Goal: Information Seeking & Learning: Learn about a topic

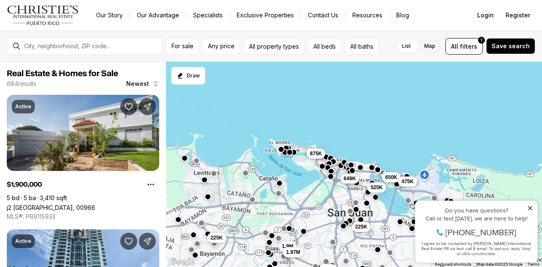
click at [528, 210] on icon at bounding box center [530, 208] width 6 height 6
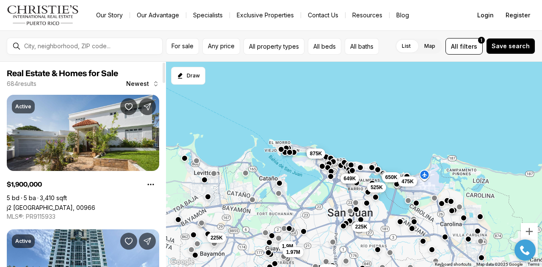
click at [44, 52] on div at bounding box center [91, 46] width 141 height 14
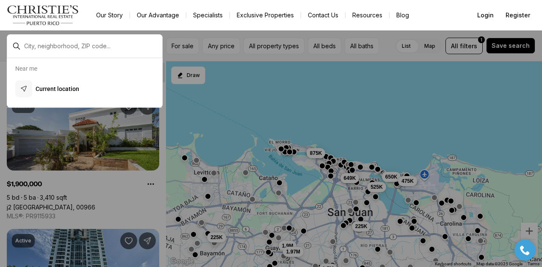
click at [44, 52] on div at bounding box center [91, 46] width 141 height 14
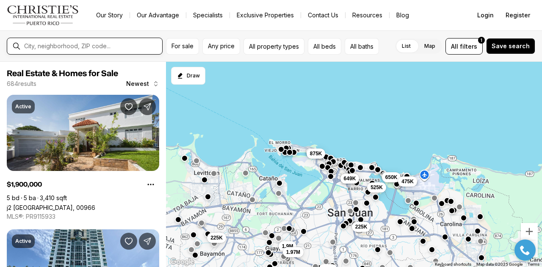
click at [42, 49] on input "text" at bounding box center [91, 46] width 135 height 8
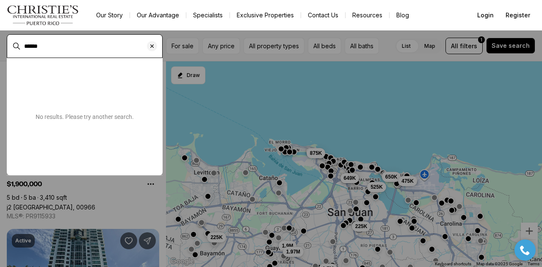
type input "******"
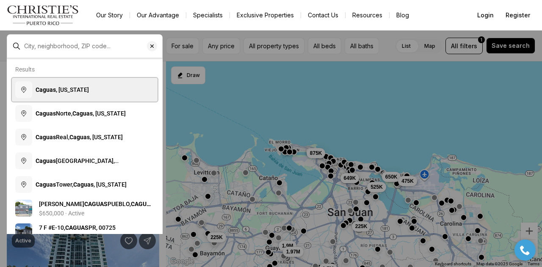
click at [47, 84] on button "Caguas , Puerto Rico" at bounding box center [85, 90] width 146 height 24
type input "**********"
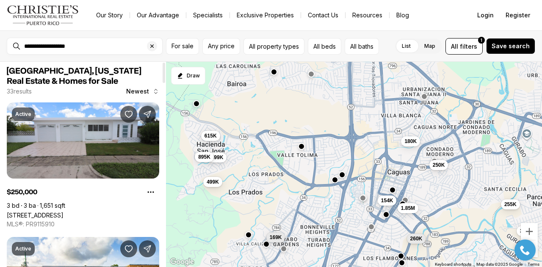
scroll to position [8, 0]
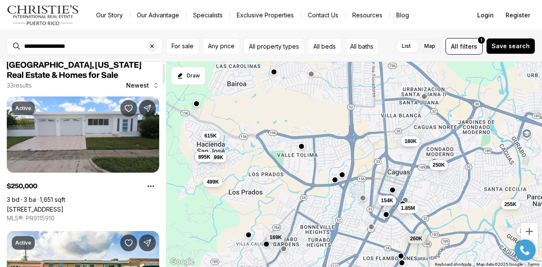
click at [165, 74] on div at bounding box center [164, 73] width 3 height 20
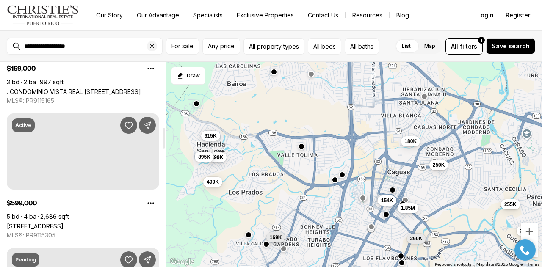
scroll to position [668, 0]
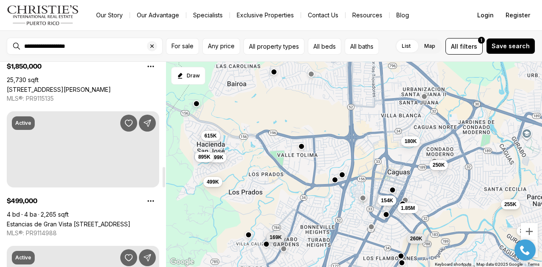
drag, startPoint x: 164, startPoint y: 70, endPoint x: 166, endPoint y: 174, distance: 104.6
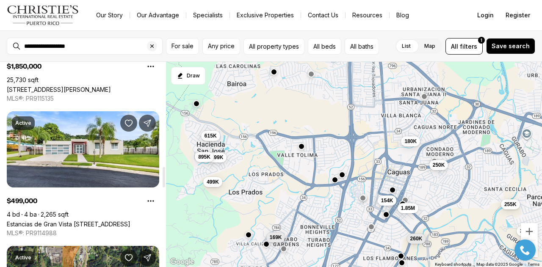
click at [165, 174] on div at bounding box center [164, 177] width 3 height 20
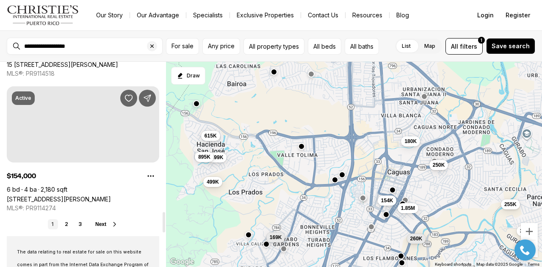
scroll to position [1528, 0]
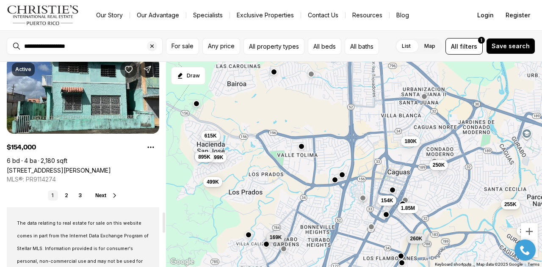
drag, startPoint x: 164, startPoint y: 175, endPoint x: 176, endPoint y: 219, distance: 45.6
click at [165, 219] on div at bounding box center [164, 222] width 3 height 20
click at [68, 191] on link "2" at bounding box center [66, 195] width 10 height 10
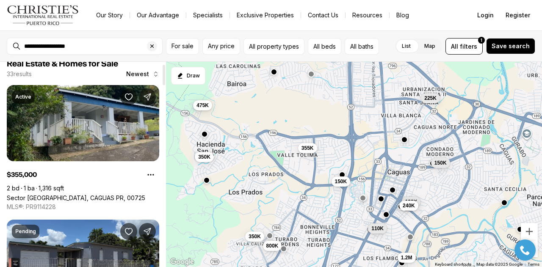
scroll to position [23, 0]
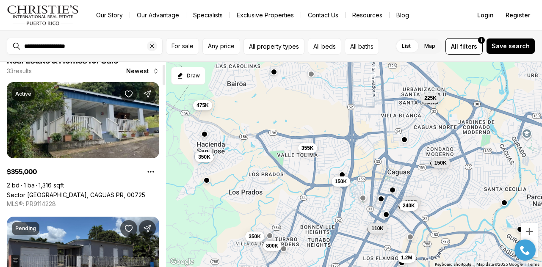
click at [164, 80] on div at bounding box center [164, 75] width 3 height 20
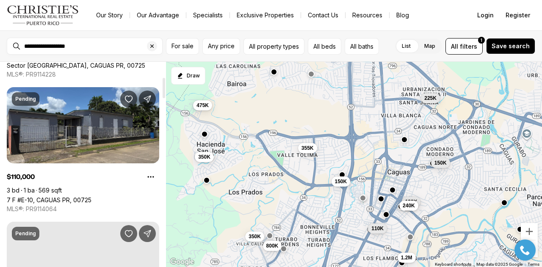
scroll to position [158, 0]
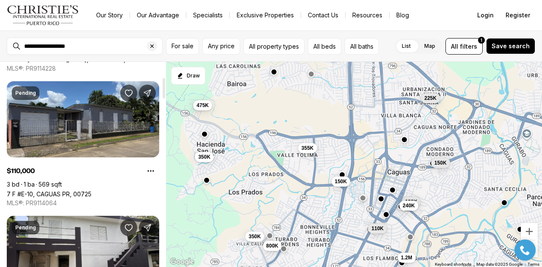
drag, startPoint x: 164, startPoint y: 77, endPoint x: 169, endPoint y: 91, distance: 14.1
click at [165, 91] on div at bounding box center [164, 88] width 3 height 20
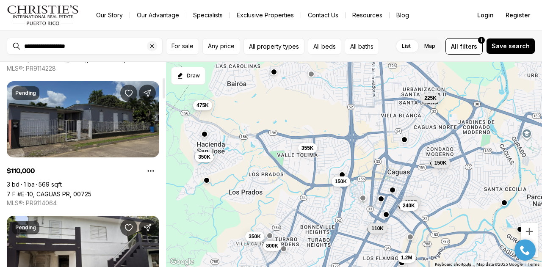
click at [91, 190] on link "7 F #E-10, CAGUAS PR, 00725" at bounding box center [49, 193] width 85 height 7
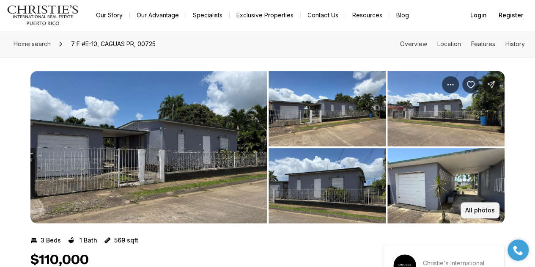
click at [483, 211] on p "All photos" at bounding box center [481, 210] width 30 height 7
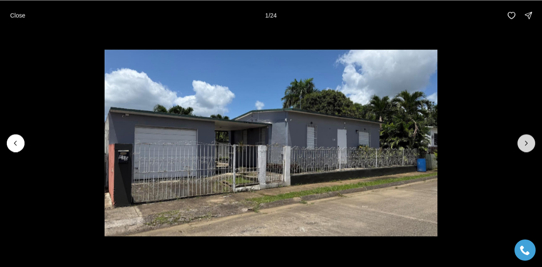
click at [524, 145] on icon "Next slide" at bounding box center [526, 143] width 8 height 8
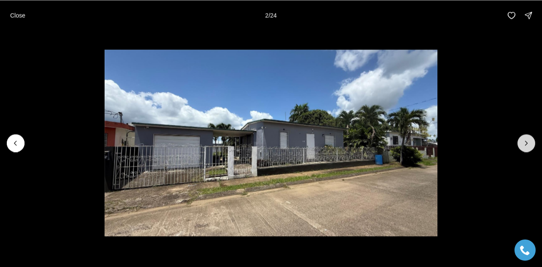
click at [524, 145] on icon "Next slide" at bounding box center [526, 143] width 8 height 8
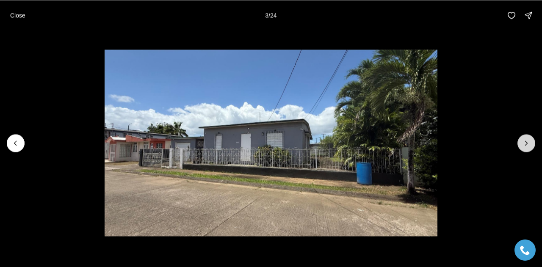
click at [524, 145] on icon "Next slide" at bounding box center [526, 143] width 8 height 8
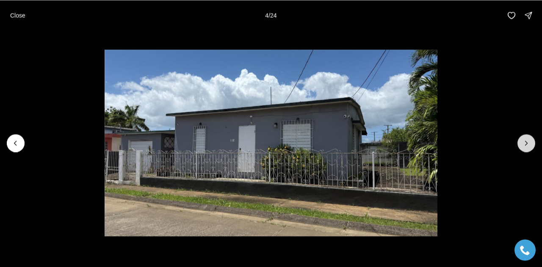
click at [524, 145] on icon "Next slide" at bounding box center [526, 143] width 8 height 8
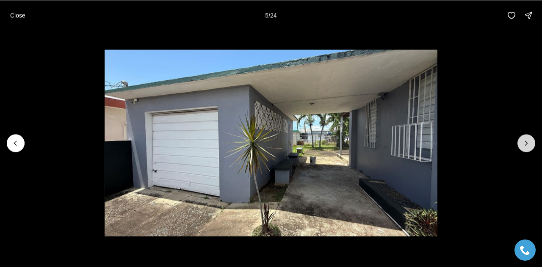
click at [524, 145] on icon "Next slide" at bounding box center [526, 143] width 8 height 8
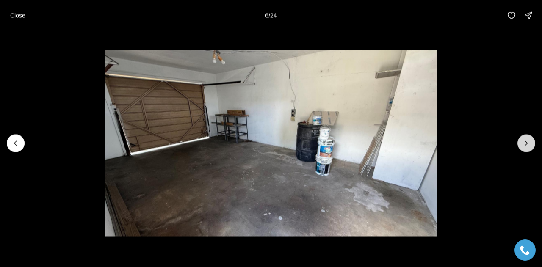
click at [524, 145] on icon "Next slide" at bounding box center [526, 143] width 8 height 8
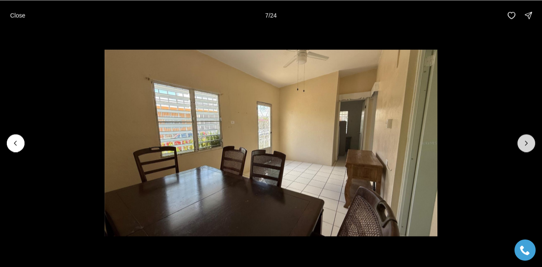
click at [524, 145] on icon "Next slide" at bounding box center [526, 143] width 8 height 8
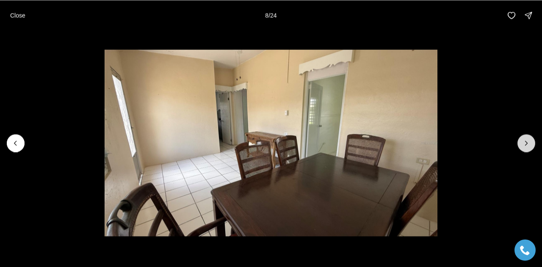
click at [524, 145] on icon "Next slide" at bounding box center [526, 143] width 8 height 8
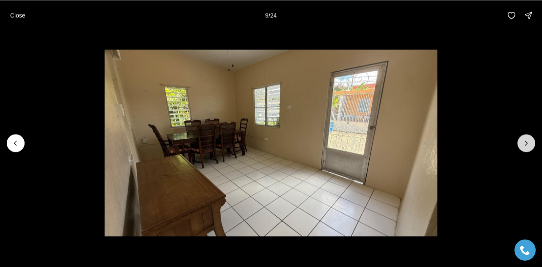
click at [524, 145] on icon "Next slide" at bounding box center [526, 143] width 8 height 8
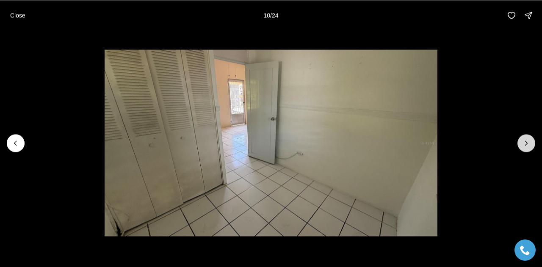
click at [524, 145] on icon "Next slide" at bounding box center [526, 143] width 8 height 8
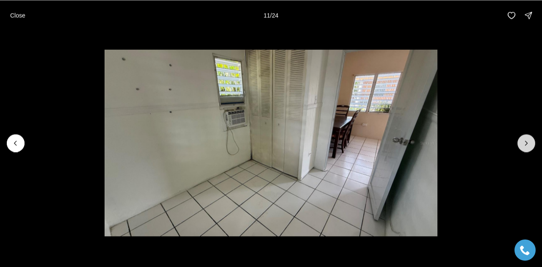
click at [524, 145] on icon "Next slide" at bounding box center [526, 143] width 8 height 8
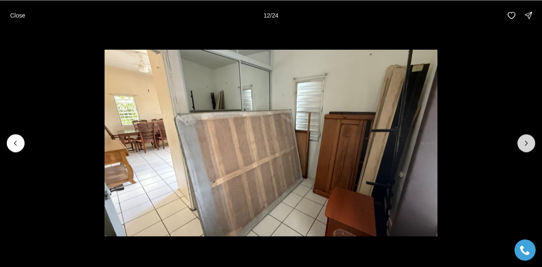
click at [524, 145] on icon "Next slide" at bounding box center [526, 143] width 8 height 8
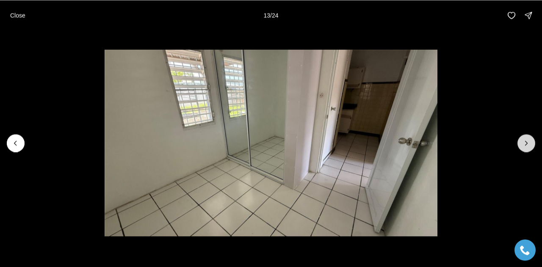
click at [524, 145] on icon "Next slide" at bounding box center [526, 143] width 8 height 8
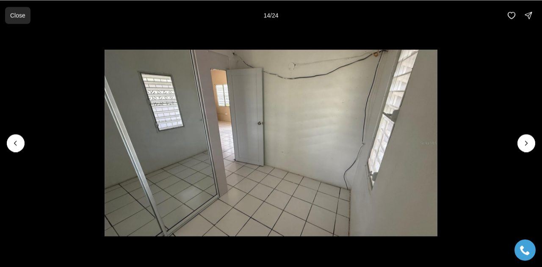
click at [29, 15] on button "Close" at bounding box center [17, 15] width 25 height 17
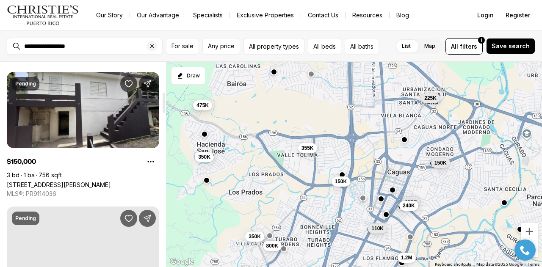
scroll to position [308, 0]
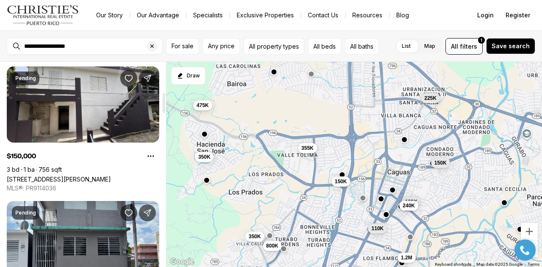
drag, startPoint x: 163, startPoint y: 95, endPoint x: 170, endPoint y: 110, distance: 16.3
click at [165, 110] on div at bounding box center [164, 103] width 3 height 20
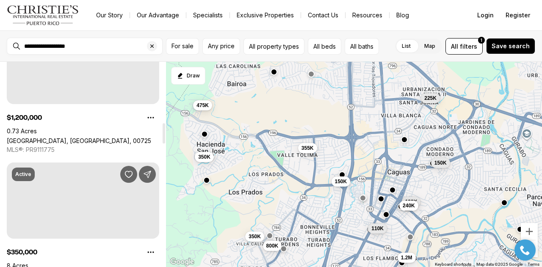
scroll to position [619, 0]
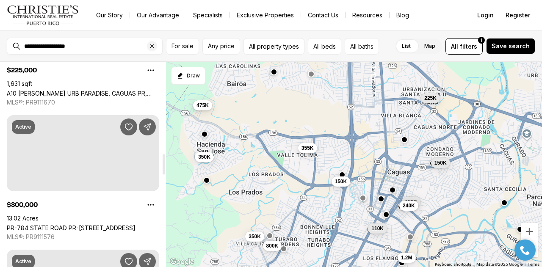
drag, startPoint x: 165, startPoint y: 96, endPoint x: 180, endPoint y: 158, distance: 63.7
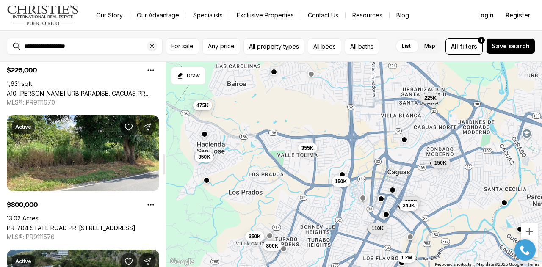
click at [165, 158] on div at bounding box center [164, 164] width 3 height 20
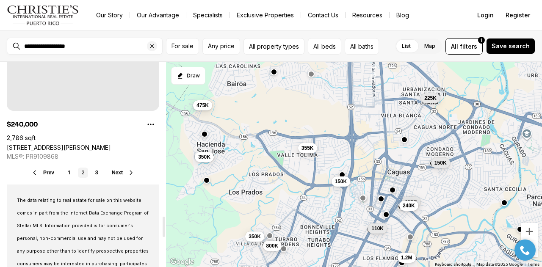
scroll to position [1591, 0]
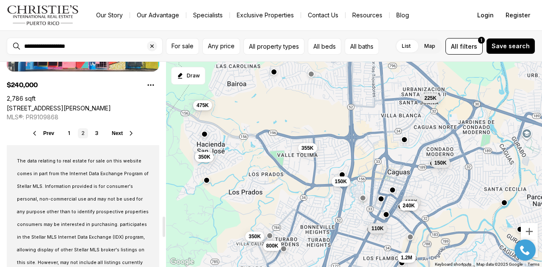
drag, startPoint x: 163, startPoint y: 164, endPoint x: 174, endPoint y: 229, distance: 65.1
click at [165, 229] on div at bounding box center [164, 227] width 3 height 20
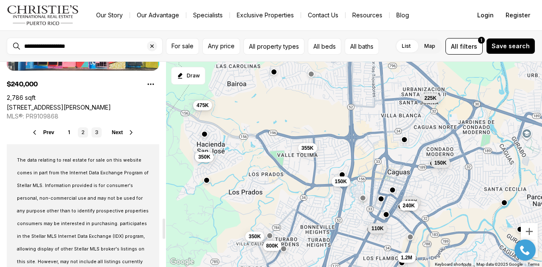
click at [98, 130] on link "3" at bounding box center [96, 132] width 10 height 10
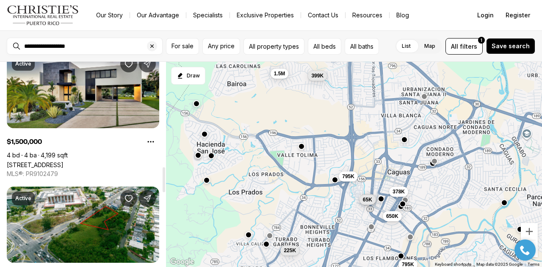
scroll to position [881, 0]
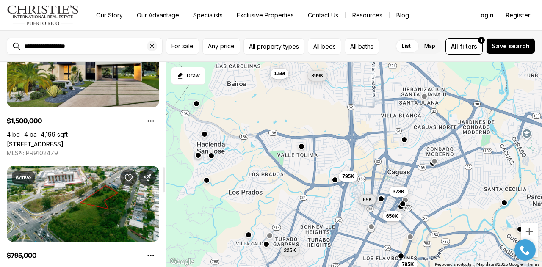
drag, startPoint x: 165, startPoint y: 69, endPoint x: 169, endPoint y: 176, distance: 107.1
click at [165, 176] on div at bounding box center [164, 179] width 3 height 25
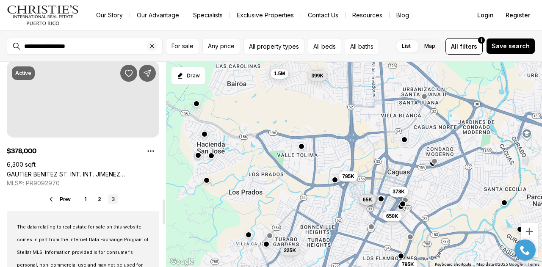
scroll to position [1127, 0]
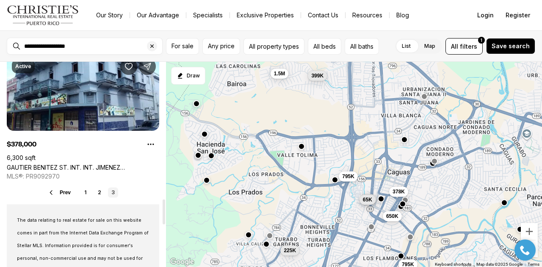
drag, startPoint x: 163, startPoint y: 174, endPoint x: 168, endPoint y: 204, distance: 30.2
click at [165, 204] on div at bounding box center [164, 211] width 3 height 25
